Goal: Transaction & Acquisition: Subscribe to service/newsletter

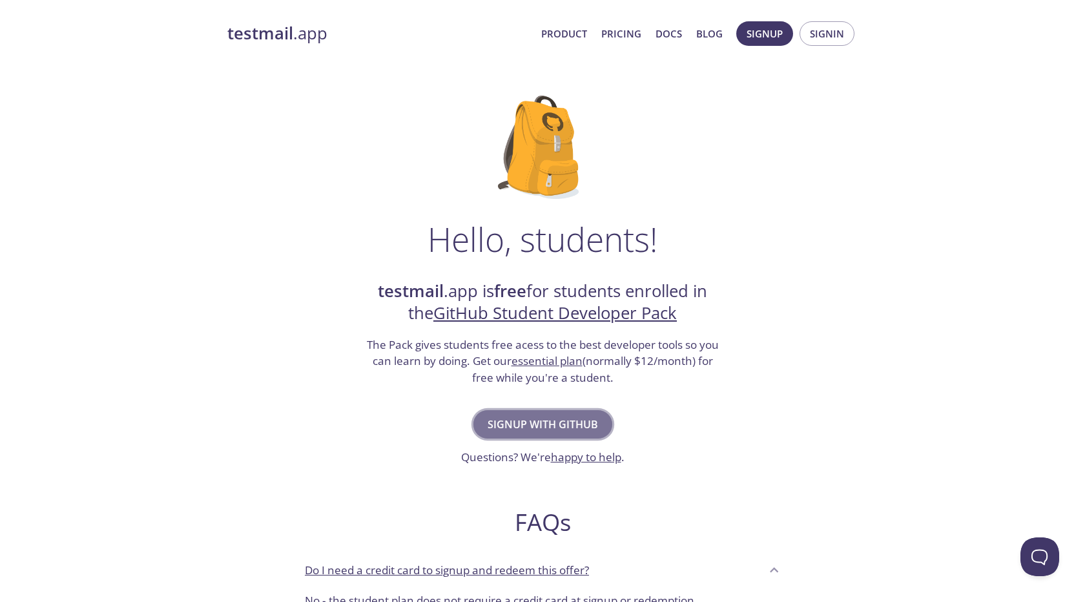
click at [524, 430] on span "Signup with GitHub" at bounding box center [543, 424] width 110 height 18
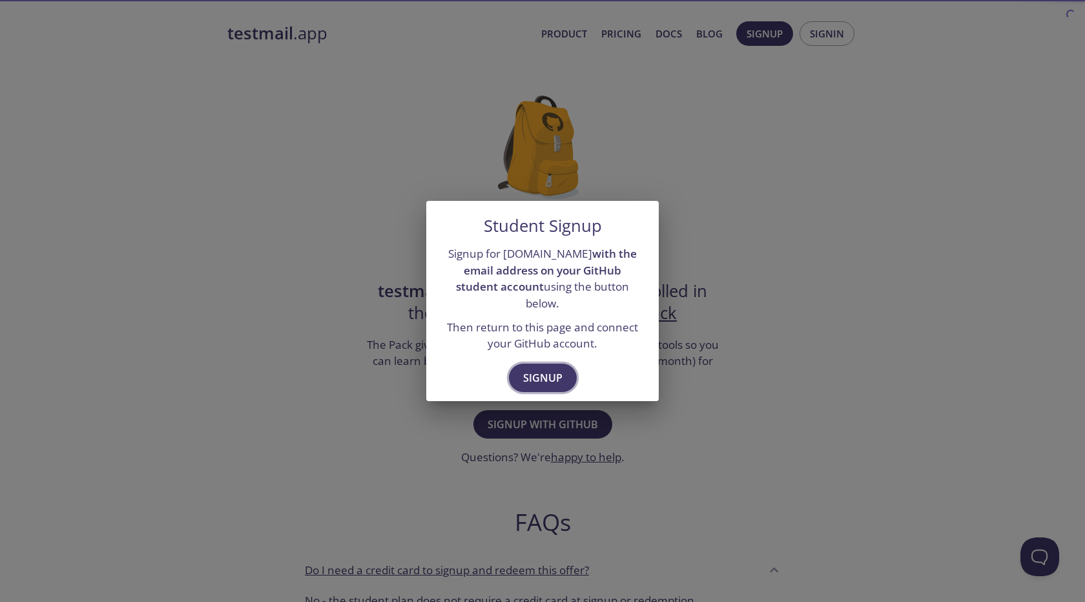
click at [529, 374] on span "Signup" at bounding box center [542, 378] width 39 height 18
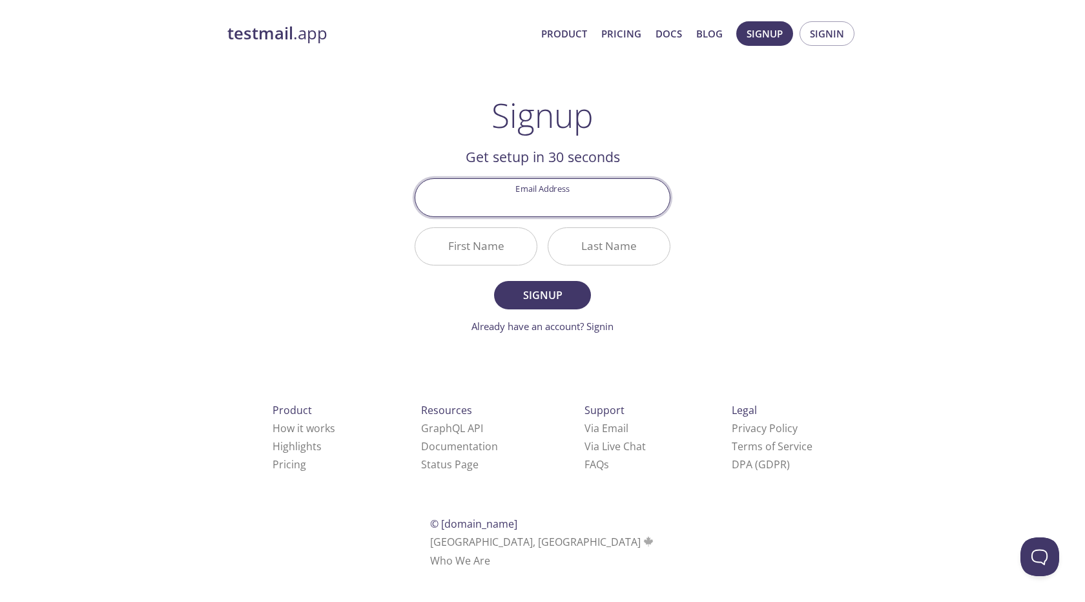
click at [517, 211] on input "Email Address" at bounding box center [542, 197] width 254 height 37
type input "[PERSON_NAME][EMAIL_ADDRESS][DOMAIN_NAME]"
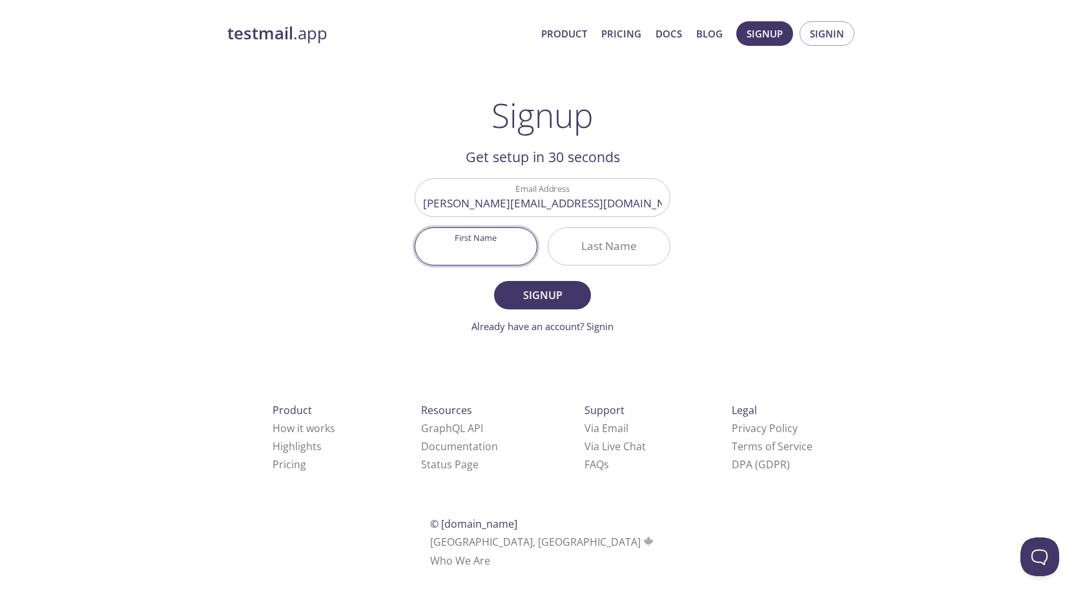
click at [496, 257] on input "First Name" at bounding box center [475, 246] width 121 height 37
type input "Ankit"
click at [580, 238] on input "Last Name" at bounding box center [608, 246] width 121 height 37
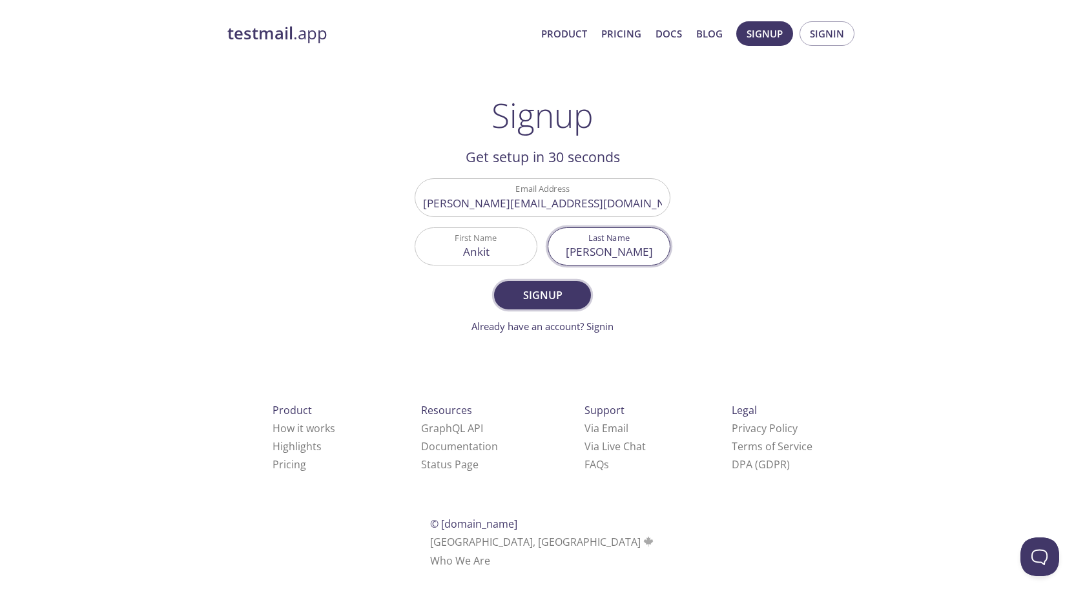
type input "[PERSON_NAME]"
click at [568, 307] on button "Signup" at bounding box center [542, 295] width 97 height 28
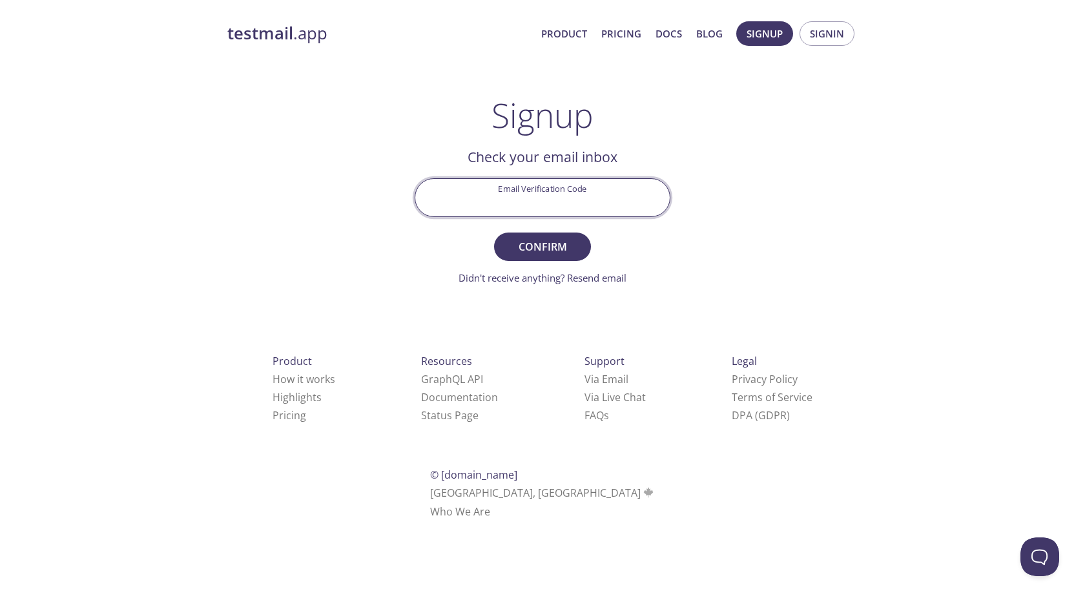
click at [498, 202] on input "Email Verification Code" at bounding box center [542, 197] width 254 height 37
type input "V9KQ78A"
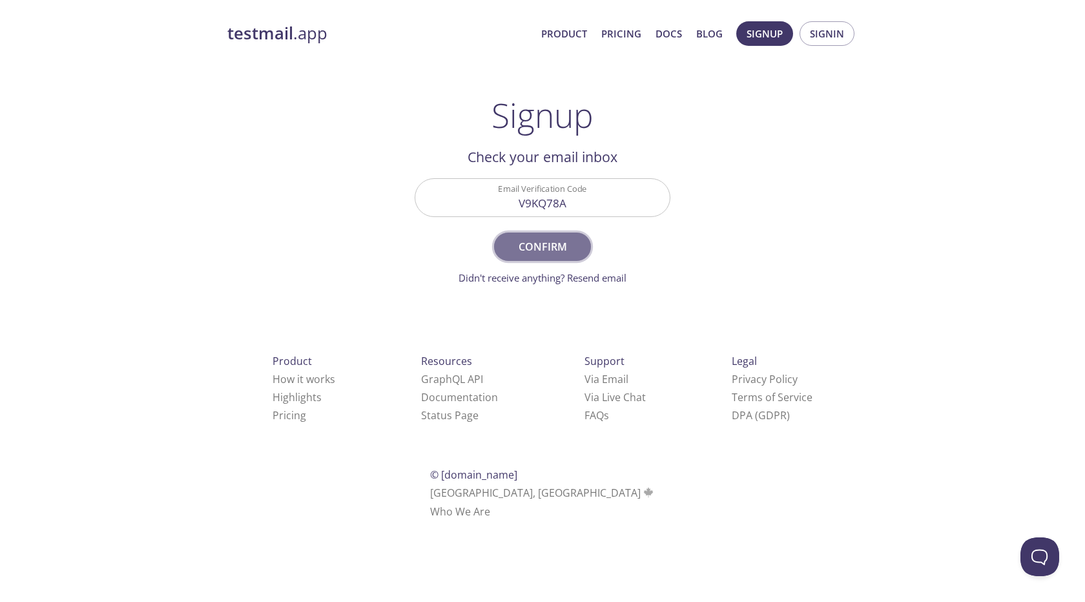
click at [508, 249] on button "Confirm" at bounding box center [542, 247] width 97 height 28
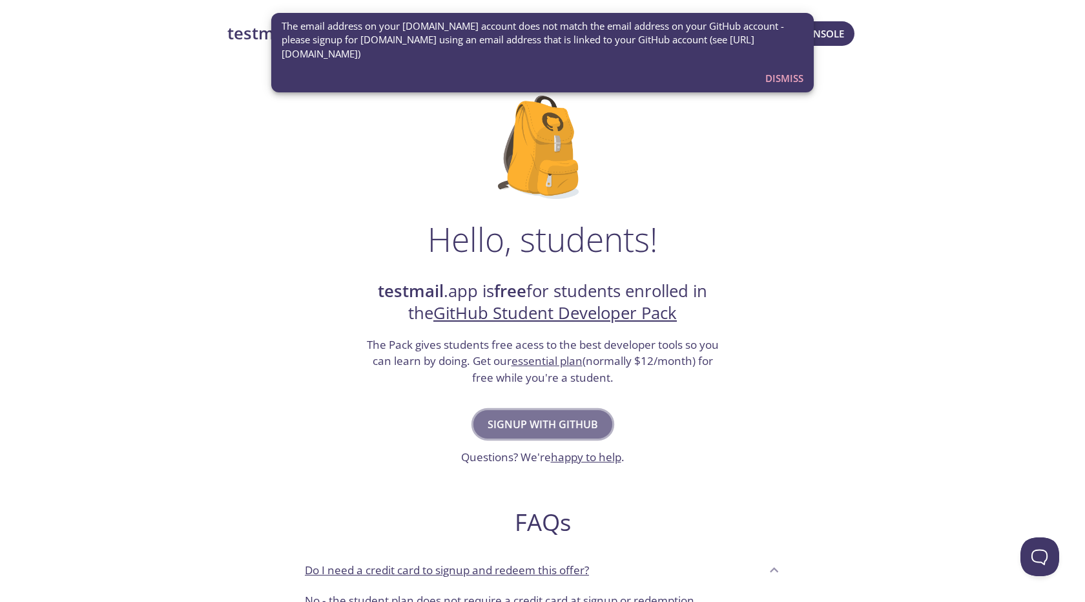
click at [512, 422] on span "Signup with GitHub" at bounding box center [543, 424] width 110 height 18
